Goal: Communication & Community: Ask a question

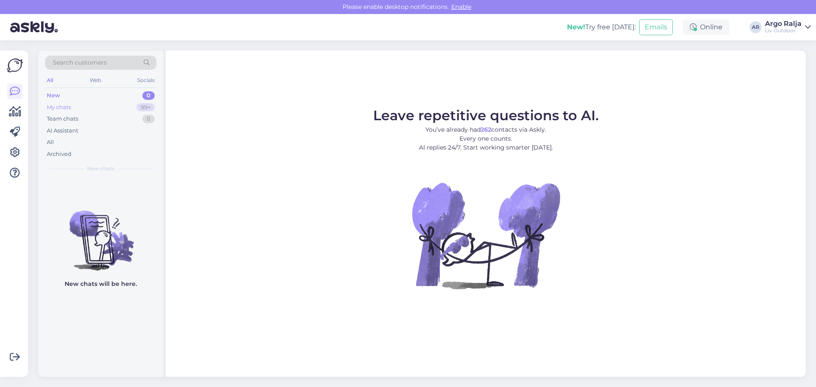
click at [85, 108] on div "My chats 99+" at bounding box center [100, 108] width 111 height 12
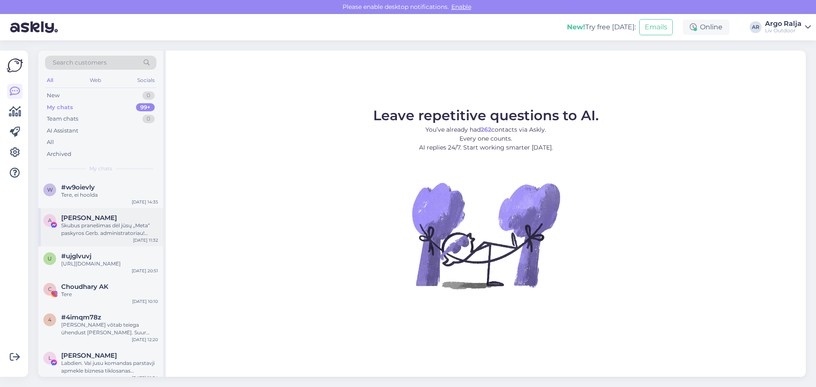
click at [107, 232] on div "Skubus pranešimas dėl jūsų „Meta“ paskyros Gerb. administratoriau! Nusprendėme …" at bounding box center [109, 229] width 97 height 15
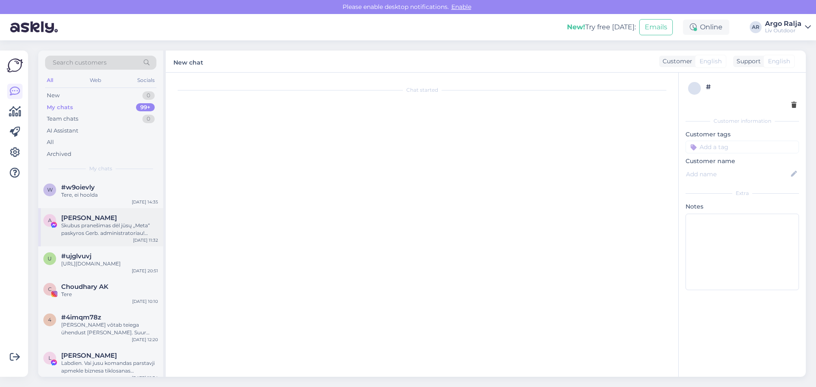
scroll to position [18, 0]
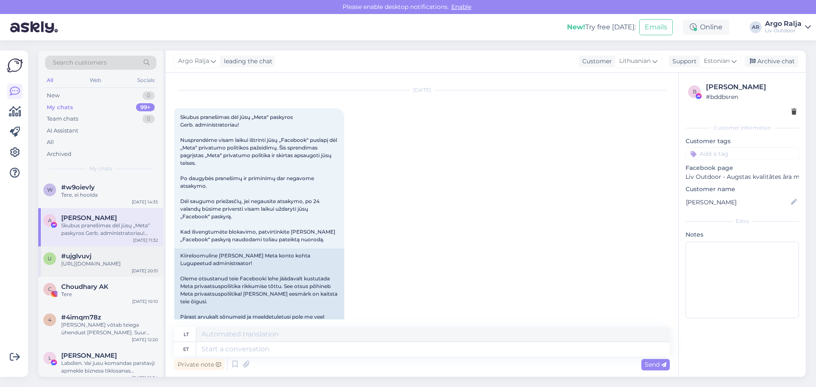
click at [114, 276] on div "u #ujglvuvj [URL][DOMAIN_NAME] [DATE] 20:51" at bounding box center [100, 262] width 125 height 31
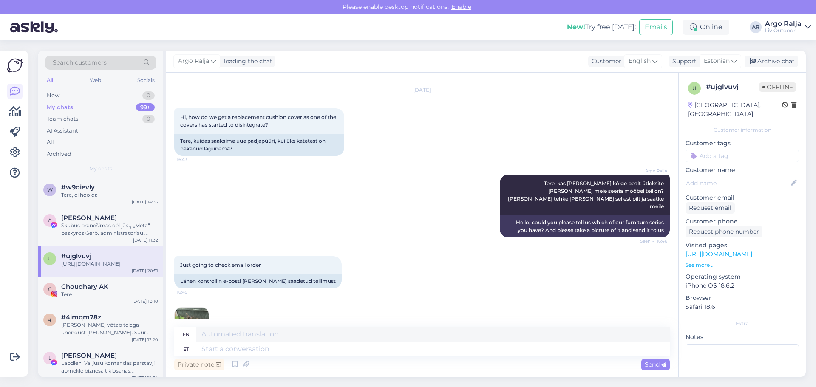
scroll to position [272, 0]
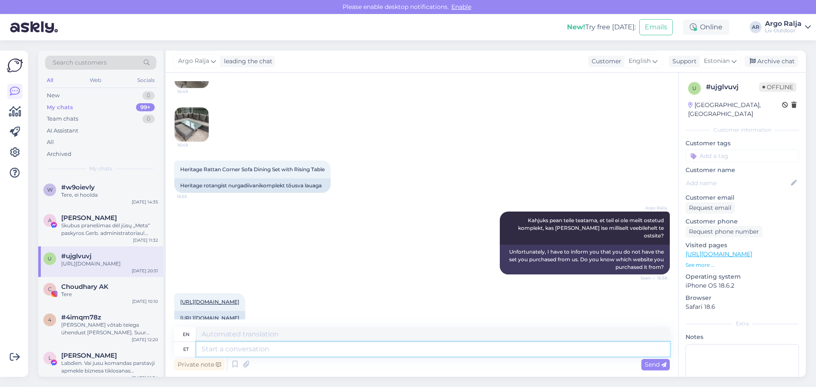
click at [289, 347] on textarea at bounding box center [433, 349] width 474 height 14
type textarea "Teile"
type textarea "For you"
type textarea "Teile üritati"
type textarea "You were tried"
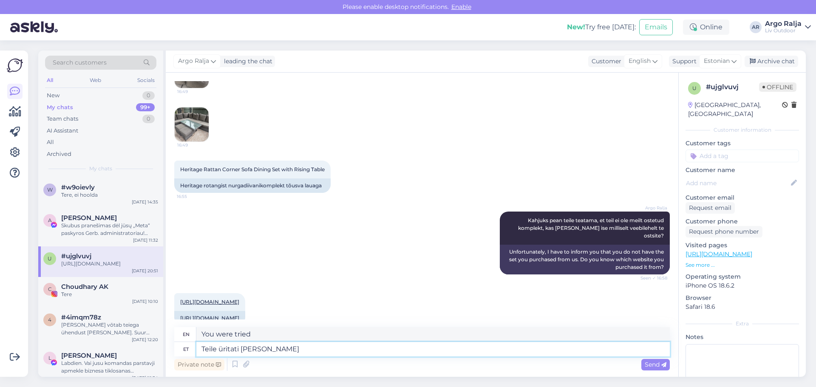
type textarea "Teile üritati [PERSON_NAME]"
type textarea "You were tried [DATE]"
type textarea "Teile üritati [PERSON_NAME]"
type textarea "You were tried for a delivery [DATE]."
type textarea "Teile üritati [PERSON_NAME] kätte"
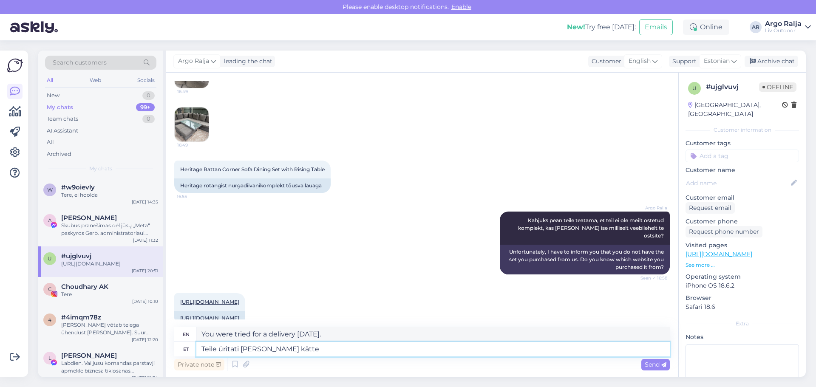
type textarea "An attempt was made to deliver your goods [DATE]."
type textarea "Teile üritati [PERSON_NAME] kätte anda"
type textarea "An attempt was made to deliver the goods to you [DATE]."
type textarea "Teile üritati [PERSON_NAME] kätte anda,"
type textarea "They tried to deliver the goods to you [DATE],"
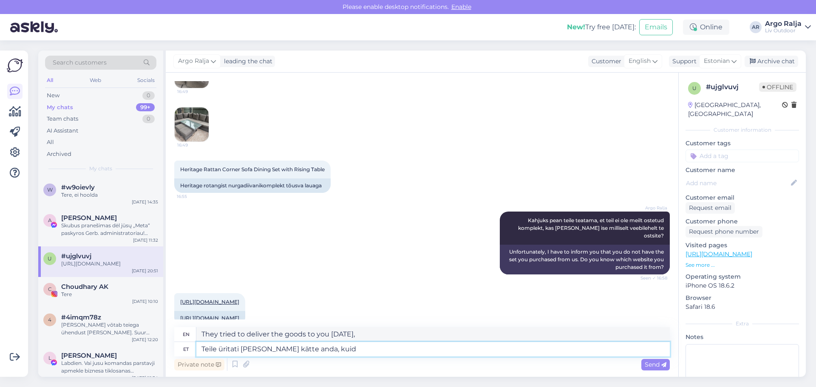
type textarea "Teile üritati [PERSON_NAME] kätte anda, kuid"
type textarea "An attempt was made to deliver the goods to you [DATE], but"
type textarea "Teile üritati [PERSON_NAME] kätte anda, kuid autojuht"
type textarea "An attempt was made to deliver the goods to you [DATE], but the driver"
type textarea "Teile üritati [PERSON_NAME] kätte anda, kuid autojuht ei s"
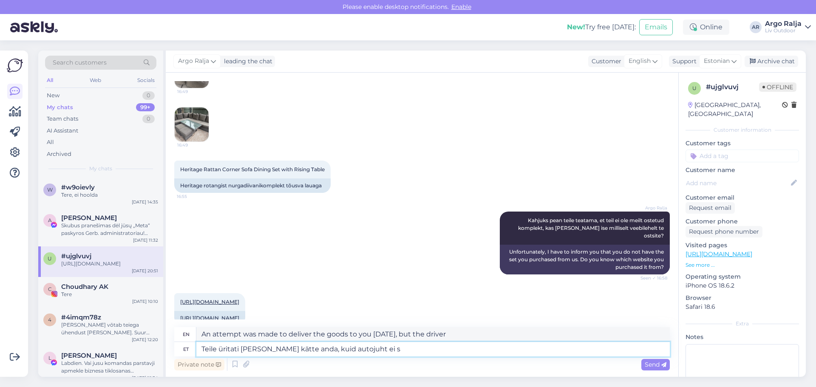
type textarea "They tried to deliver the goods to you [DATE], but the driver didn't"
type textarea "Teile üritati [PERSON_NAME] kätte anda, kuid autojuht ei saan"
type textarea "They tried to deliver your goods [DATE], but the driver couldn't."
type textarea "Teile üritati [PERSON_NAME] kätte anda, kuid autojuht ei saanud"
type textarea "An attempt was made to deliver the goods to you [DATE], but the driver was unab…"
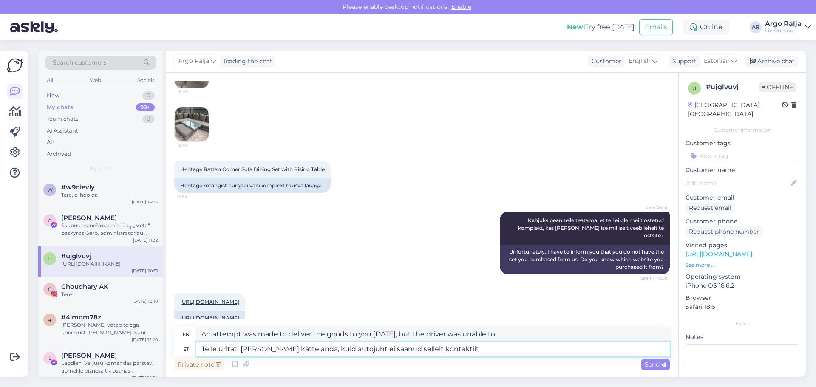
type textarea "Teile üritati [PERSON_NAME] kätte anda, kuid autojuht ei saanud sellelt kontakt…"
type textarea "An attempt was made to deliver the goods to you [DATE], but the driver was unab…"
type textarea "Teile üritati [PERSON_NAME] kätte anda, kuid autojuht ei saanud sellelt kontakt…"
type textarea "An attempt was made to deliver your goods [DATE], but the driver was unable to …"
type textarea "Teile üritati [PERSON_NAME] kätte anda, kuid autojuht ei saanud sellelt kontakt…"
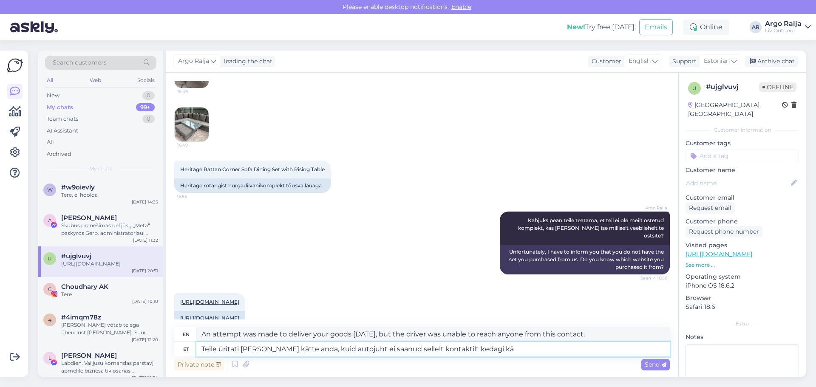
type textarea "An attempt was made to deliver the goods to you [DATE], but the driver was unab…"
type textarea "Teile üritati [PERSON_NAME] kätte anda, kuid autojuht ei saanud sellelt kontakt…"
type textarea "An attempt was made to deliver your goods [DATE], but the driver was unable to …"
type textarea "Teile üritati [PERSON_NAME] kätte anda, kuid autojuht ei saanud sellelt kontakt…"
type textarea "An attempt was made to deliver the goods to you [DATE], but the driver was unab…"
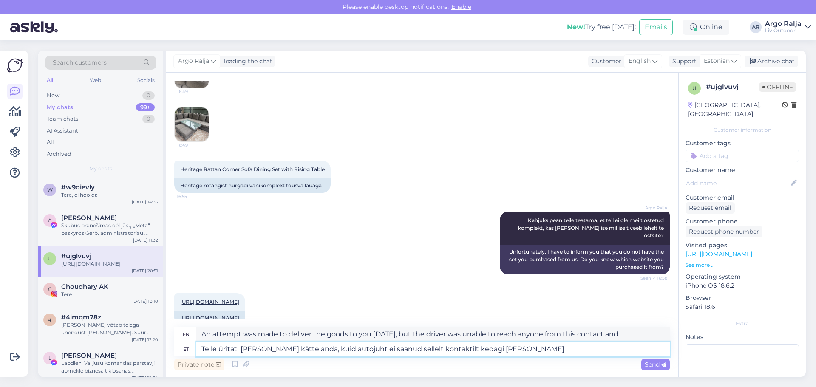
click at [498, 349] on textarea "Teile üritati [PERSON_NAME] kätte anda, kuid autojuht ei saanud sellelt kontakt…" at bounding box center [433, 349] width 474 height 14
type textarea "Teile üritati [PERSON_NAME] kätte anda, kuid autojuht ei saanud sellelt kontakt…"
type textarea "An attempt was made to deliver the goods to you [DATE], but the driver was unab…"
type textarea "Teile üritati [PERSON_NAME] kätte anda, kuid autojuht ei saanud sellelt kontakt…"
type textarea "An attempt was made to deliver the goods to you [DATE], but the driver was unab…"
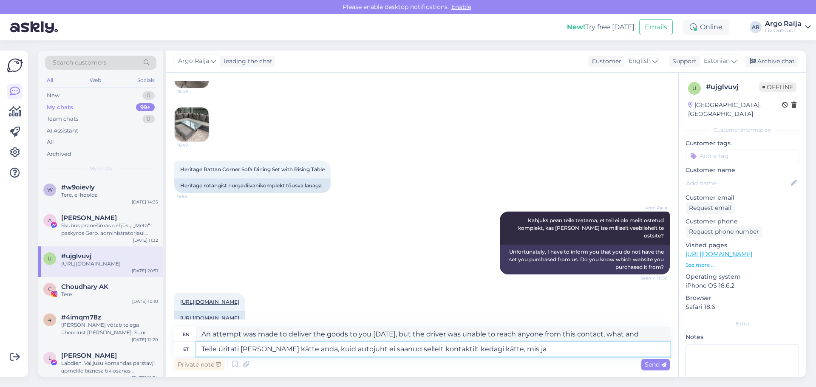
type textarea "Teile üritati [PERSON_NAME] kätte anda, kuid autojuht ei saanud sellelt kontakt…"
type textarea "An attempt was made to deliver the goods to you [DATE], but the driver was unab…"
type textarea "Teile üritati [PERSON_NAME] kätte anda, kuid autojuht ei saanud sellelt kontakt…"
type textarea "An attempt was made to deliver the goods to you [DATE], but the driver was unab…"
type textarea "Teile üritati [PERSON_NAME] kätte anda, kuid autojuht ei saanud sellelt kontakt…"
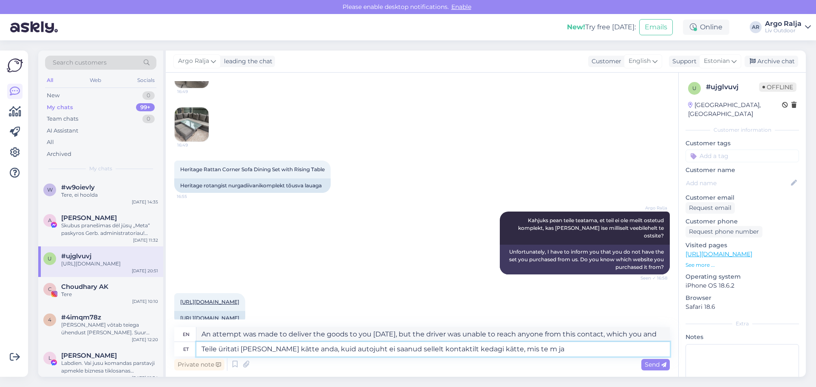
type textarea "An attempt was made to deliver the goods to you [DATE], but the driver was unab…"
type textarea "Teile üritati [PERSON_NAME] kätte anda, kuid autojuht ei saanud sellelt kontakt…"
type textarea "An attempt was made to deliver the goods to you [DATE], but the driver was unab…"
type textarea "Teile üritati [PERSON_NAME] kätte anda, kuid autojuht ei saanud sellelt kontakt…"
type textarea "An attempt was made to deliver the goods to you [DATE], but the driver was unab…"
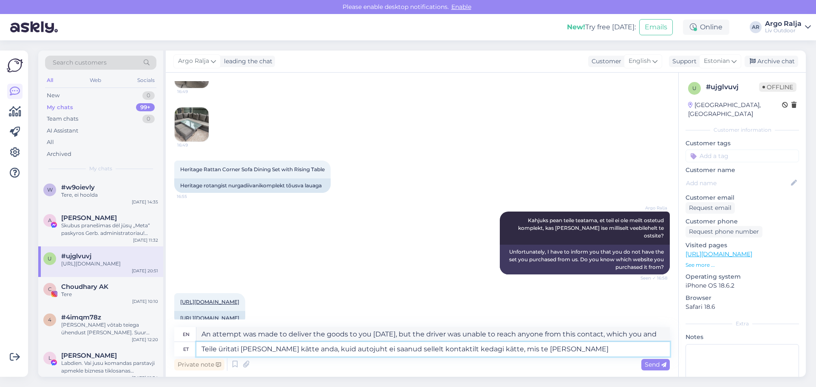
type textarea "Teile üritati [PERSON_NAME] kätte anda, kuid autojuht ei saanud sellelt kontakt…"
type textarea "An attempt was made to deliver the goods to you [DATE], but the driver was unab…"
type textarea "Teile üritati [PERSON_NAME] kätte anda, kuid autojuht ei saanud sellelt kontakt…"
type textarea "An attempt was made to deliver the goods to you [DATE], but the driver was unab…"
type textarea "Teile üritati [PERSON_NAME] kätte anda, kuid autojuht ei saanud sellelt kontakt…"
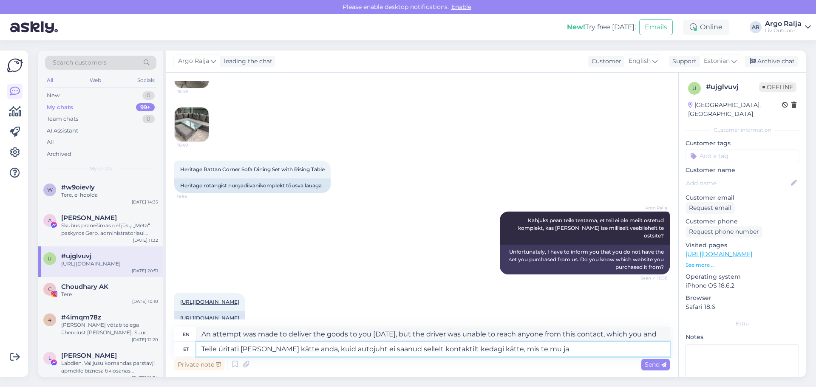
type textarea "An attempt was made to deliver the goods to you [DATE], but the driver was unab…"
type textarea "Teile üritati [PERSON_NAME] kätte anda, kuid autojuht ei saanud sellelt kontakt…"
type textarea "An attempt was made to deliver the goods to you [DATE], but the driver was unab…"
type textarea "Teile üritati [PERSON_NAME] kätte anda, kuid autojuht ei saanud sellelt kontakt…"
type textarea "An attempt was made to deliver the goods to you [DATE], but the driver was unab…"
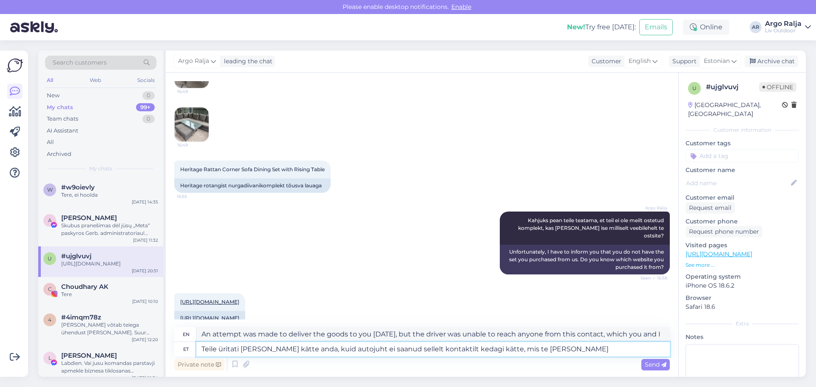
type textarea "Teile üritati [PERSON_NAME] kätte anda, kuid autojuht ei saanud sellelt kontakt…"
type textarea "An attempt was made to deliver the goods to you [DATE], but the driver was unab…"
type textarea "Teile üritati [PERSON_NAME] kätte anda, kuid autojuht ei saanud sellelt kontakt…"
type textarea "An attempt was made to deliver the goods to you [DATE], but the driver was unab…"
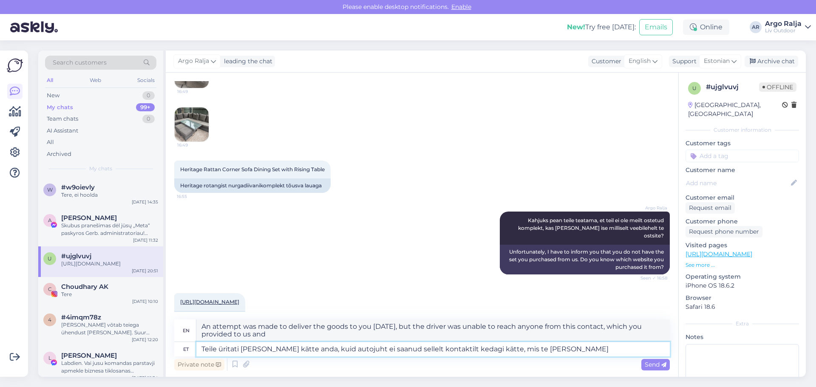
type textarea "Teile üritati [PERSON_NAME] kätte anda, kuid autojuht ei saanud sellelt kontakt…"
type textarea "An attempt was made to deliver the goods to you [DATE], but the driver was unab…"
type textarea "Teile üritati [PERSON_NAME] kätte anda, kuid autojuht ei saanud sellelt kontakt…"
type textarea "An attempt was made to deliver the goods to you [DATE], but the driver was unab…"
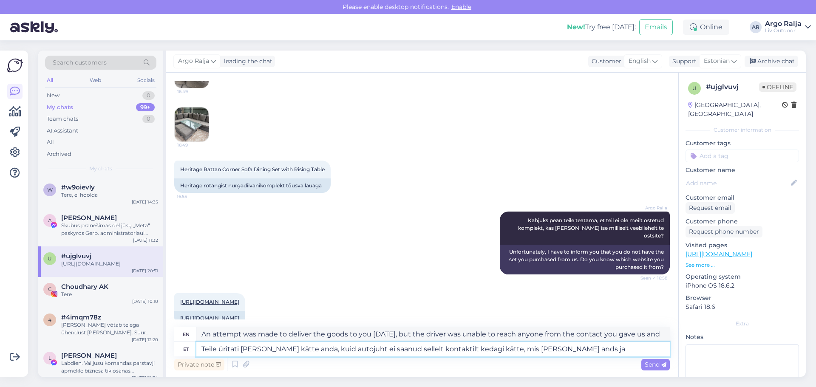
type textarea "Teile üritati [PERSON_NAME] kätte anda, kuid autojuht ei saanud sellelt kontakt…"
type textarea "An attempt was made to deliver the goods to you [DATE], but the driver was unab…"
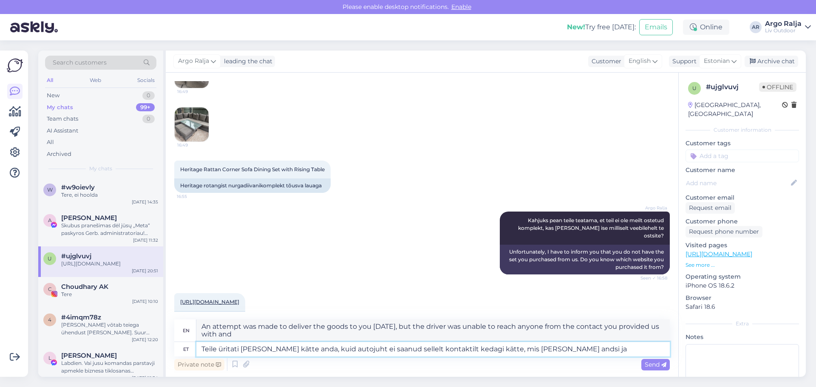
type textarea "Teile üritati [PERSON_NAME] kätte anda, kuid autojuht ei saanud sellelt kontakt…"
type textarea "An attempt was made to deliver the goods to you [DATE], but the driver was unab…"
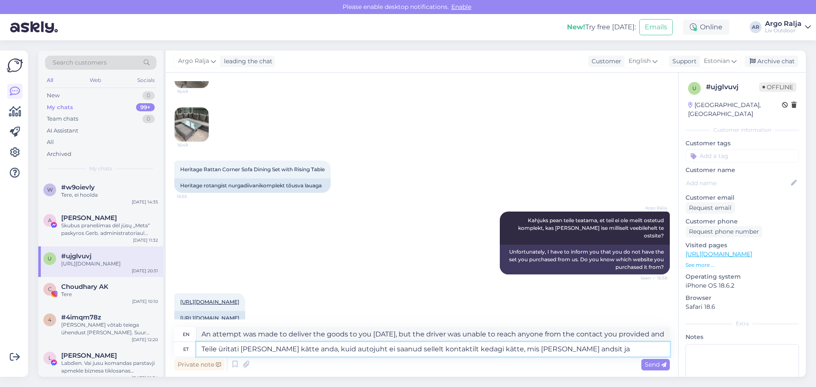
type textarea "Teile üritati [PERSON_NAME] kätte anda, kuid autojuht ei saanud sellelt kontakt…"
type textarea "An attempt was made to deliver the goods to you [DATE], but the driver was unab…"
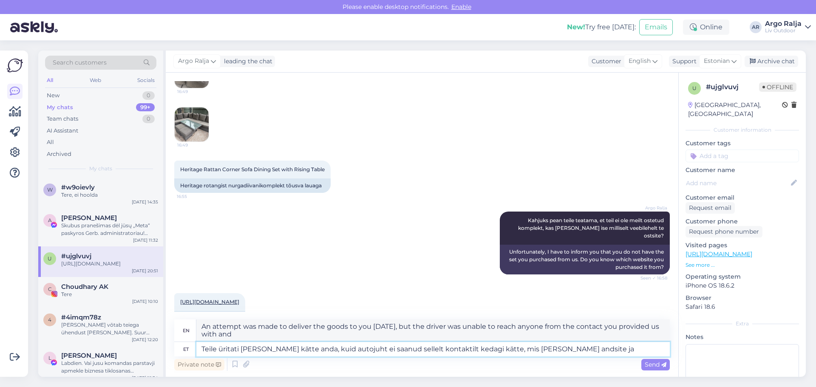
click at [586, 349] on textarea "Teile üritati [PERSON_NAME] kätte anda, kuid autojuht ei saanud sellelt kontakt…" at bounding box center [433, 349] width 474 height 14
type textarea "Teile üritati [PERSON_NAME] kätte anda, kuid autojuht ei saanud sellelt kontakt…"
type textarea "An attempt was made to deliver your goods [DATE], but the driver was unable to …"
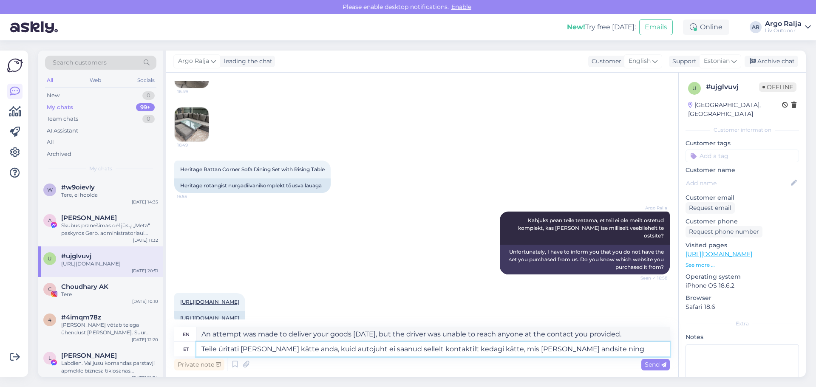
type textarea "Teile üritati [PERSON_NAME] kätte anda, kuid autojuht ei saanud sellelt kontakt…"
type textarea "An attempt was made to deliver the goods to you [DATE], but the driver was unab…"
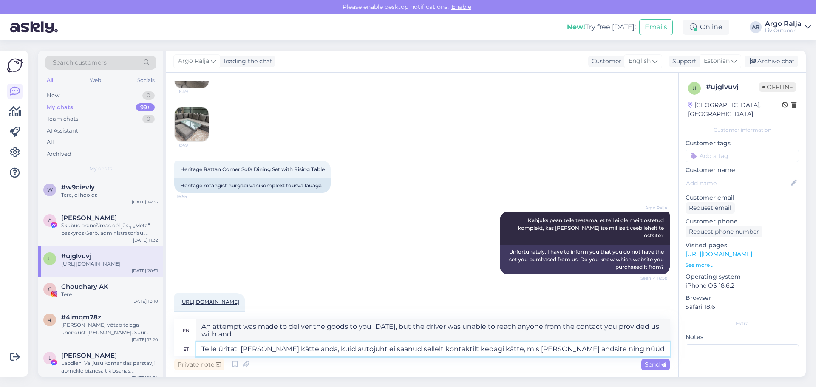
type textarea "Teile üritati [PERSON_NAME] kätte anda, kuid autojuht ei saanud sellelt kontakt…"
type textarea "An attempt was made to deliver your goods [DATE], but the driver was unable to …"
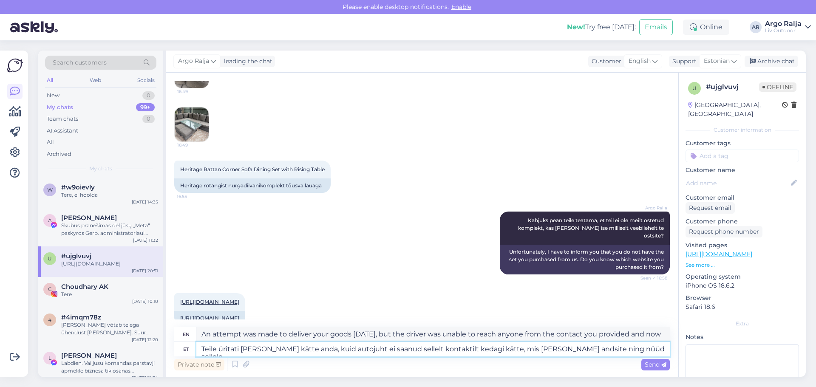
type textarea "Teile üritati [PERSON_NAME] kätte anda, kuid autojuht ei saanud sellelt kontakt…"
type textarea "An attempt was made to deliver the goods to you [DATE], but the driver was unab…"
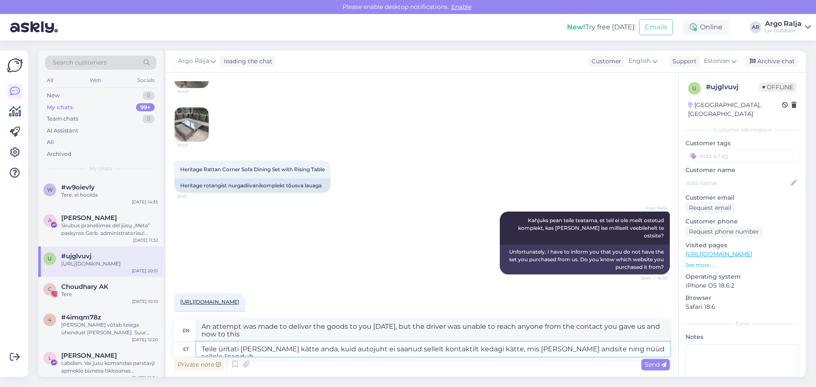
type textarea "Teile üritati [PERSON_NAME] kätte anda, kuid autojuht ei saanud sellelt kontakt…"
type textarea "An attempt was made to deliver your goods [DATE], but the driver was unable to …"
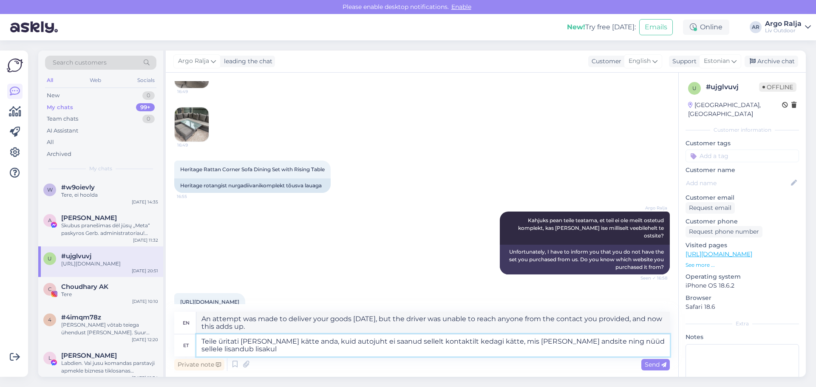
type textarea "Teile üritati [PERSON_NAME] kätte anda, kuid autojuht ei saanud sellelt kontakt…"
type textarea "An attempt was made to deliver your goods [DATE], but the driver was unable to …"
drag, startPoint x: 203, startPoint y: 317, endPoint x: 306, endPoint y: 325, distance: 104.0
click at [306, 325] on textarea "An attempt was made to deliver your goods [DATE], but the driver was unable to …" at bounding box center [433, 323] width 474 height 22
drag, startPoint x: 202, startPoint y: 341, endPoint x: 274, endPoint y: 349, distance: 72.2
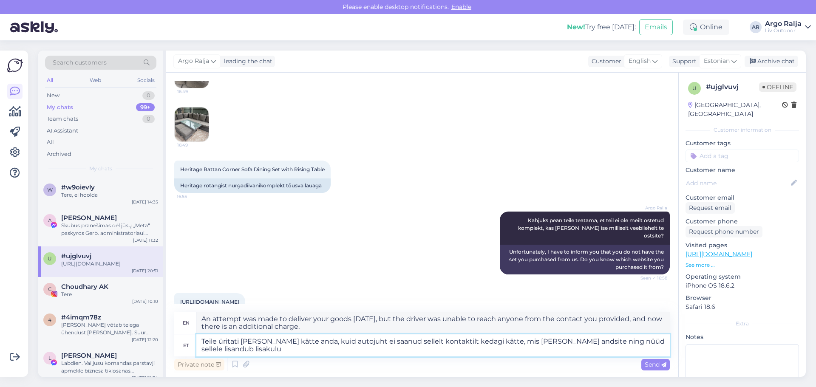
click at [273, 351] on textarea "Teile üritati [PERSON_NAME] kätte anda, kuid autojuht ei saanud sellelt kontakt…" at bounding box center [433, 346] width 474 height 22
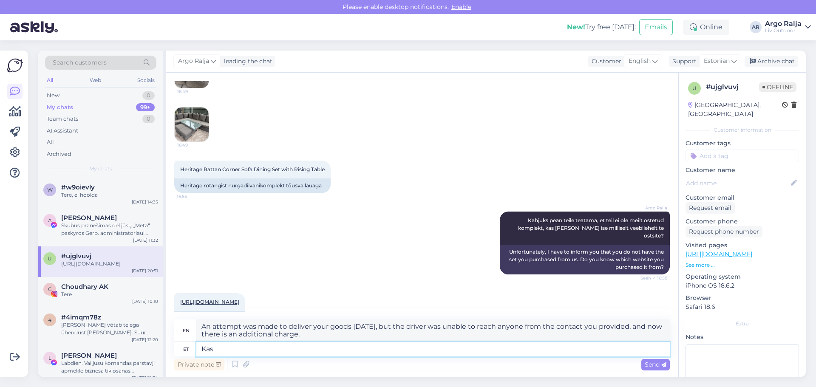
type textarea "Kas"
type textarea "Is"
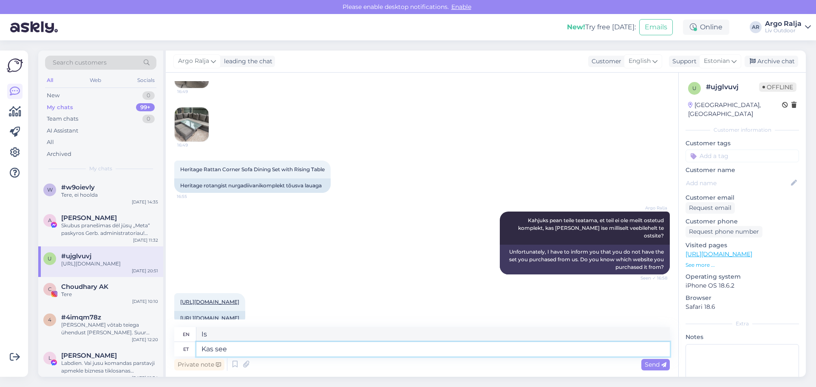
type textarea "Kas see"
type textarea "Is this"
type textarea "Kas see on"
type textarea "Is it"
type textarea "Kas see on õige"
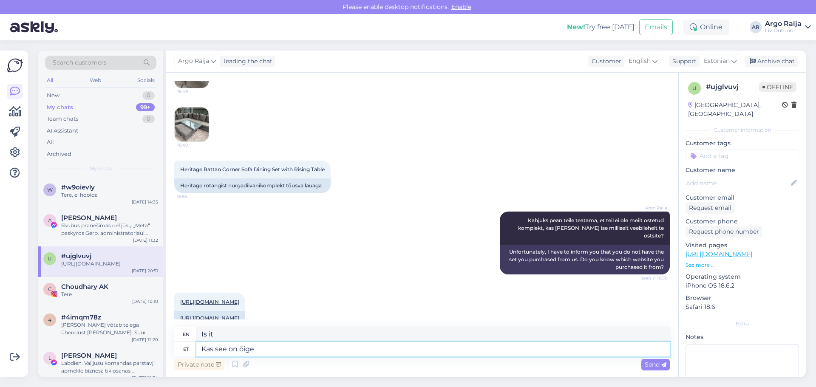
type textarea "Is that correct?"
type textarea "Kas see on õige? [GEOGRAPHIC_DATA]"
type textarea "Is this correct? Please."
type textarea "Kas see on õige? Palun las"
type textarea "Is this correct? Please let"
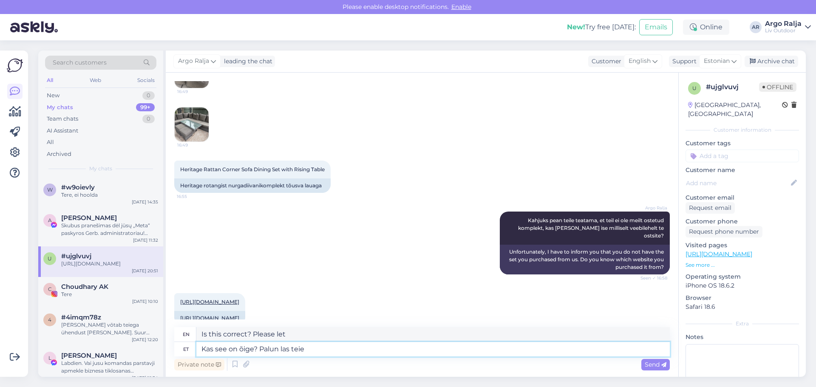
type textarea "Kas see on õige? Palun las teie"
type textarea "Is this correct? Please let me know."
type textarea "Kas see on õige? Palun las teie kontakt"
type textarea "Is this correct? Please leave your contact"
type textarea "Kas see on õige? Palun las teie kontakt helistab"
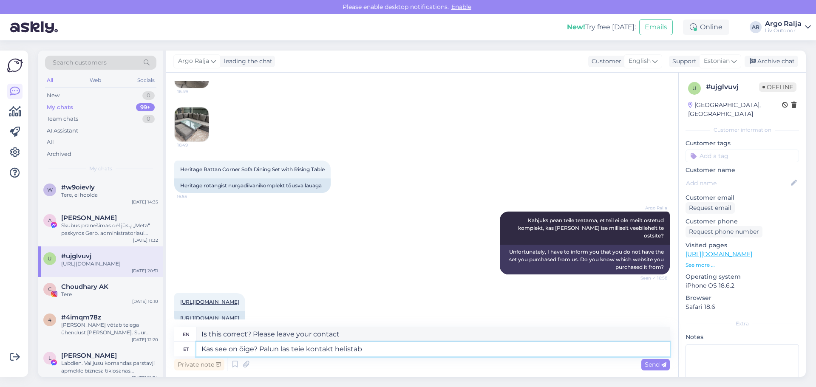
type textarea "Is this correct? Please have your contact call"
type textarea "Kas see on õige? Palun las teie kontakt helistab koheselt"
type textarea "Is this correct? Please have your contact call you immediately."
type textarea "Kas see on õige? Palun las teie kontakt helistab koheselt tagasi"
type textarea "Is this correct? Please have your contact call you back immediately."
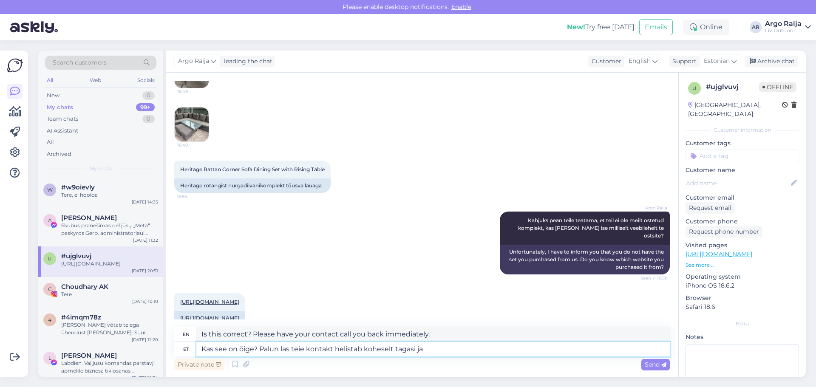
type textarea "Kas see on õige? Palun las teie kontakt helistab koheselt tagasi ja"
type textarea "Is this correct? Please have your contact call you back immediately and"
type textarea "Kas see on õige? Palun las teie kontakt helistab koheselt tagasi ja lepib"
type textarea "Is this correct? Please have your contact call back immediately and make arrang…"
type textarea "Kas see on õige? Palun las teie kontakt helistab koheselt tagasi ja lepib [PERS…"
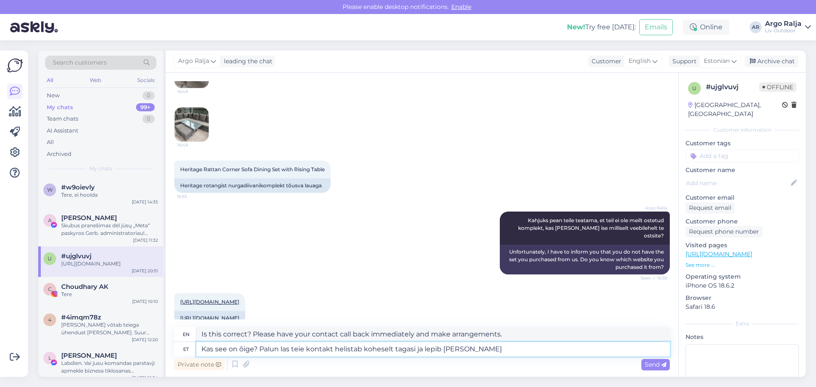
type textarea "Is this correct? Please have your contact call back immediately and arrange a d…"
type textarea "Kas see on õige? Palun las teie kontakt helistab koheselt tagasi ja lepib [PERS…"
type textarea "Is this correct? Please have your contact call you back immediately and arrange…"
drag, startPoint x: 506, startPoint y: 335, endPoint x: 524, endPoint y: 326, distance: 20.2
click at [524, 326] on div "Chat started [DATE] Hi, how do we get a replacement cushion cover as one of the…" at bounding box center [422, 225] width 513 height 304
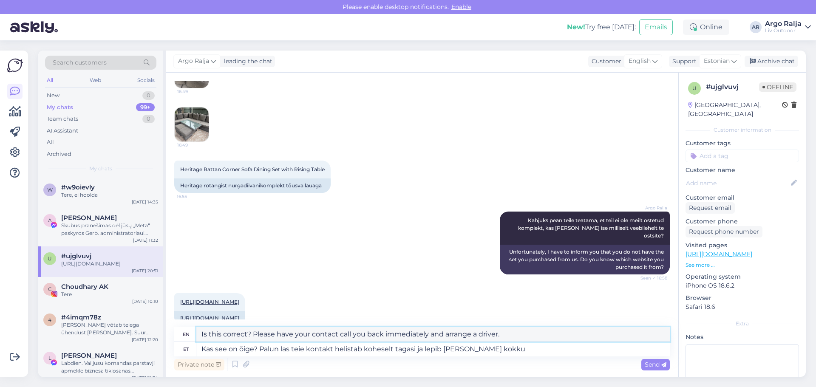
drag, startPoint x: 504, startPoint y: 332, endPoint x: 186, endPoint y: 338, distance: 318.0
click at [186, 338] on div "en Is this correct? Please have your contact call you back immediately and arra…" at bounding box center [422, 334] width 496 height 15
drag, startPoint x: 486, startPoint y: 350, endPoint x: 187, endPoint y: 352, distance: 299.3
click at [187, 352] on div "et Kas see on õige? Palun las teie kontakt helistab koheselt tagasi ja lepib [P…" at bounding box center [422, 349] width 496 height 14
type textarea "Tal"
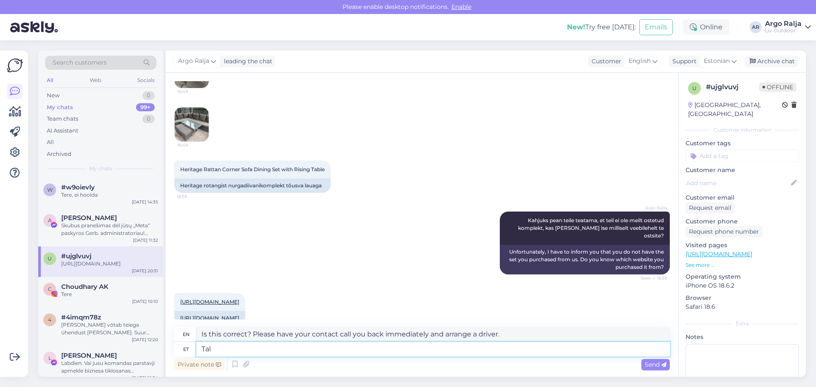
type textarea "He/She"
type textarea "Tal oli"
type textarea "He had"
type textarea "Tal oli eelnevalt"
type textarea "He had previously"
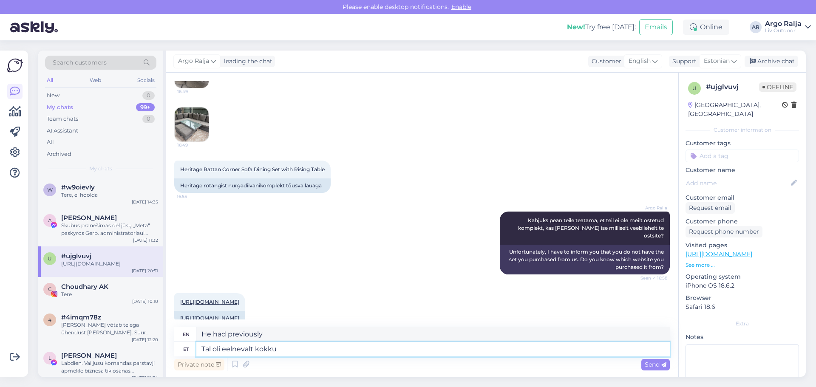
type textarea "Tal oli eelnevalt kokku"
type textarea "He had previously met"
type textarea "Tal oli eelnevalt kokku lepitud"
type textarea "He had previously agreed"
type textarea "Tal oli eelnevalt kokku lepitud,"
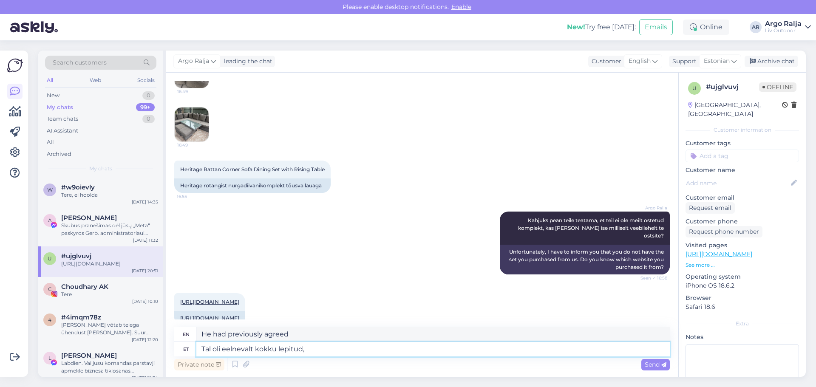
type textarea "He had previously agreed,"
type textarea "Tal oli eelnevalt kokku lepitud, kuid"
type textarea "He had previously agreed, but"
type textarea "Tal oli eelnevalt kokku lepitud, kuid kontakt"
type textarea "He had previously made an appointment, but the contact"
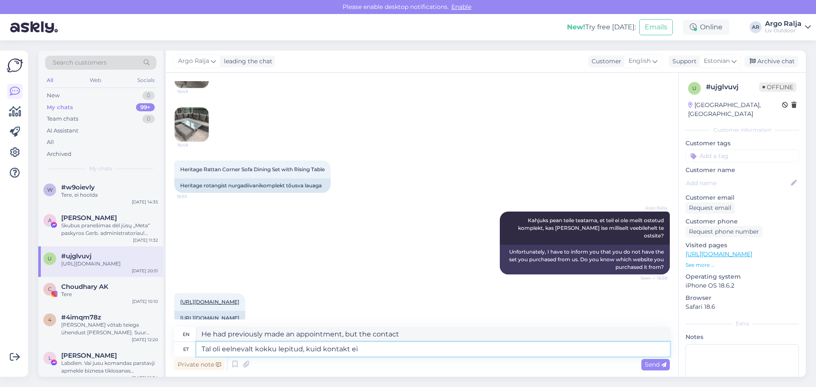
type textarea "Tal oli eelnevalt kokku lepitud, kuid kontakt ei"
type textarea "He had previously made an appointment, but the contact was not"
type textarea "Tal oli eelnevalt kokku lepitud, kuid kontakt [PERSON_NAME]"
type textarea "He had a prior appointment, but the contact doesn't respond."
drag, startPoint x: 436, startPoint y: 335, endPoint x: 198, endPoint y: 337, distance: 238.5
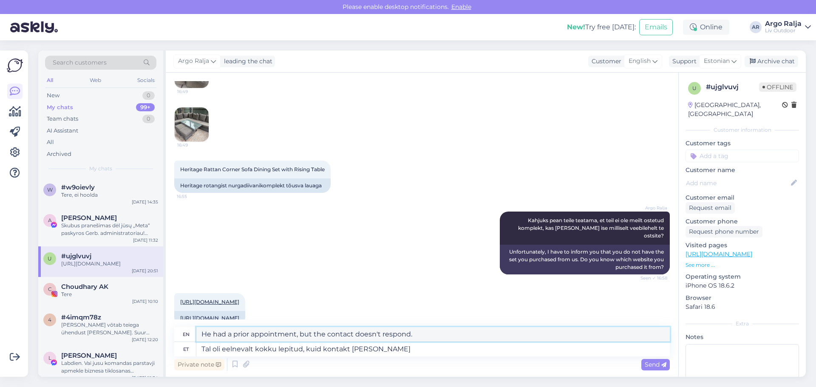
click at [179, 337] on div "en He had a prior appointment, but the contact doesn't respond." at bounding box center [422, 334] width 496 height 15
click at [414, 349] on textarea "Tal oli eelnevalt kokku lepitud, kuid kontakt [PERSON_NAME]" at bounding box center [433, 349] width 474 height 14
click at [201, 349] on textarea "Tal oli eelnevalt kokku lepitud, kuid kontakt [PERSON_NAME]" at bounding box center [433, 349] width 474 height 14
type textarea "kuigiTal oli eelnevalt kokku lepitud, kuid kontakt [PERSON_NAME]"
type textarea "Although it was previously agreed, but the contact does not respond"
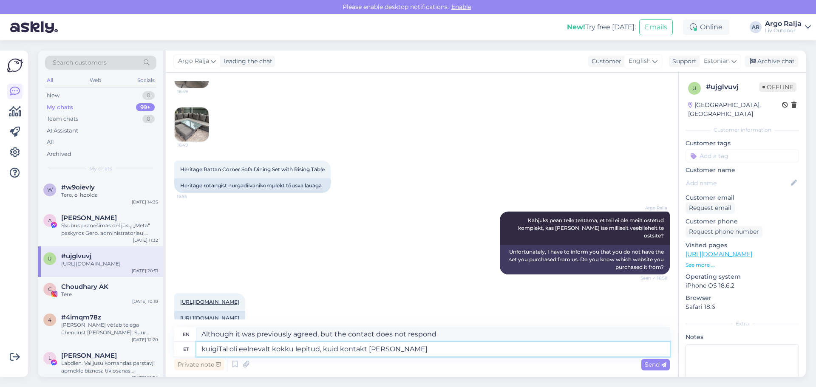
click at [229, 349] on textarea "kuigiTal oli eelnevalt kokku lepitud, kuid kontakt [PERSON_NAME]" at bounding box center [433, 349] width 474 height 14
type textarea "kuigi oli eelnevalt kokku lepitud, kuid kontakt [PERSON_NAME]"
type textarea "although it was previously agreed, but the contact does not respond"
drag, startPoint x: 394, startPoint y: 351, endPoint x: 195, endPoint y: 351, distance: 198.9
click at [195, 351] on div "et kuigi oli eelnevalt kokku lepitud, kuid kontakt [PERSON_NAME]" at bounding box center [422, 349] width 496 height 14
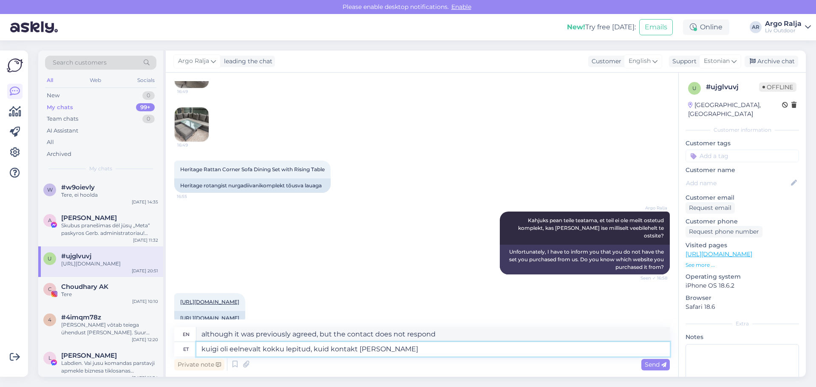
drag, startPoint x: 411, startPoint y: 353, endPoint x: 420, endPoint y: 349, distance: 9.1
click at [412, 353] on textarea "kuigi oli eelnevalt kokku lepitud, kuid kontakt [PERSON_NAME]" at bounding box center [433, 349] width 474 height 14
drag, startPoint x: 445, startPoint y: 333, endPoint x: 201, endPoint y: 341, distance: 243.7
click at [201, 341] on textarea "although it was previously agreed, but the contact does not respond" at bounding box center [433, 334] width 474 height 14
drag, startPoint x: 405, startPoint y: 352, endPoint x: 179, endPoint y: 351, distance: 226.6
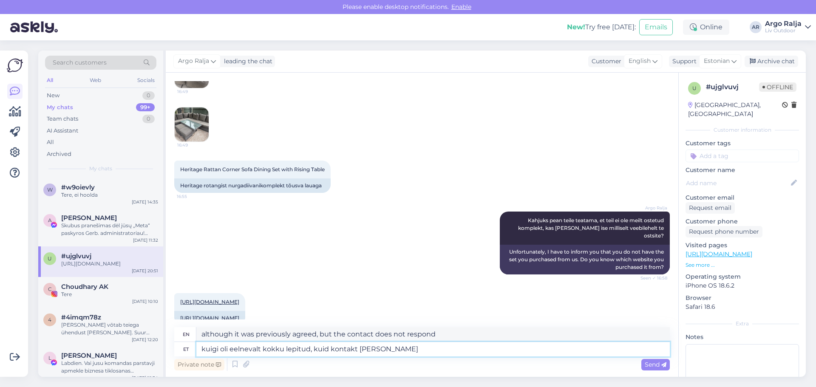
click at [196, 351] on div "et kuigi oli eelnevalt kokku lepitud, kuid kontakt [PERSON_NAME]" at bounding box center [422, 349] width 496 height 14
type textarea "kauba"
type textarea "goods"
type textarea "kauba vastu"
type textarea "against the goods"
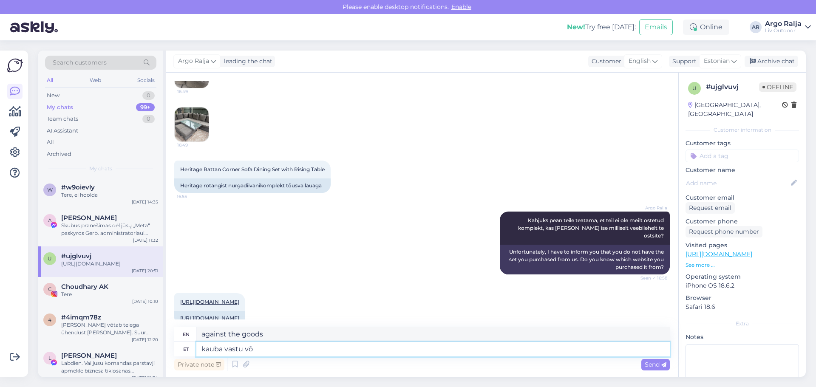
type textarea "kauba vastu võt"
type textarea "receive the goods"
type textarea "kauba vastu võtu"
type textarea "goods received"
type textarea "kauba vastu võtu"
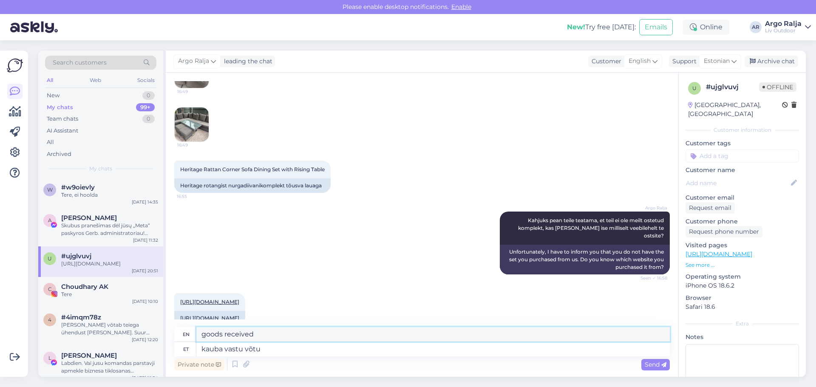
drag, startPoint x: 265, startPoint y: 336, endPoint x: 187, endPoint y: 337, distance: 77.8
click at [187, 337] on div "en goods received" at bounding box center [422, 334] width 496 height 15
